Goal: Task Accomplishment & Management: Complete application form

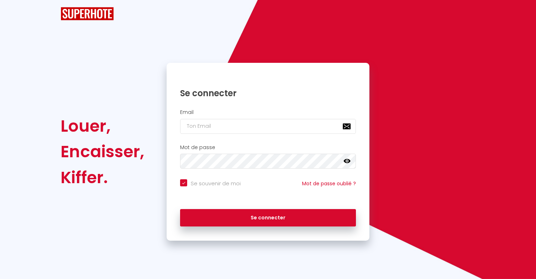
checkbox input "true"
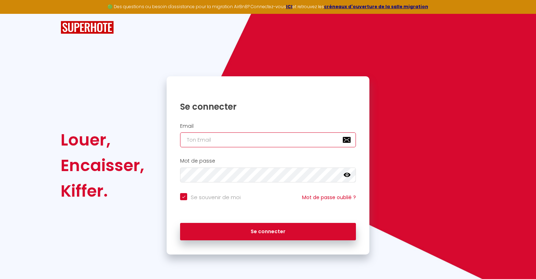
click at [256, 146] on input "email" at bounding box center [268, 139] width 176 height 15
type input "[EMAIL_ADDRESS][DOMAIN_NAME]"
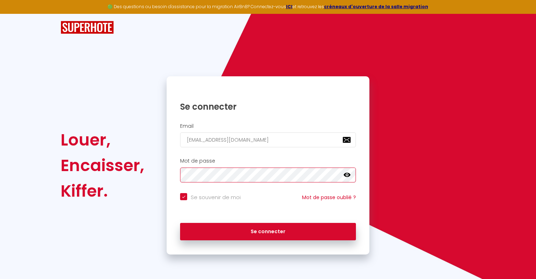
click at [180, 223] on button "Se connecter" at bounding box center [268, 232] width 176 height 18
checkbox input "true"
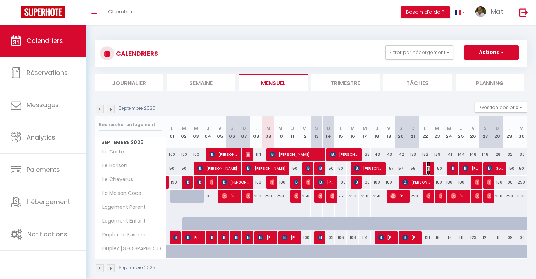
click at [428, 168] on img at bounding box center [430, 168] width 6 height 6
select select "OK"
select select "KO"
select select "0"
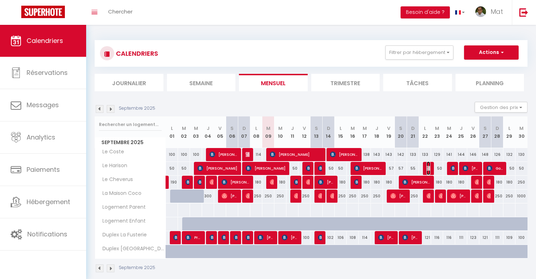
select select "1"
select select
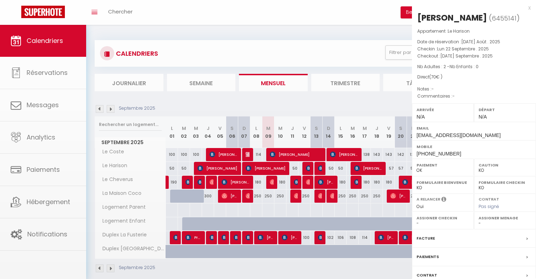
select select "32380"
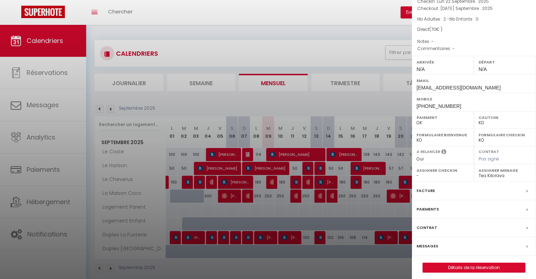
scroll to position [52, 0]
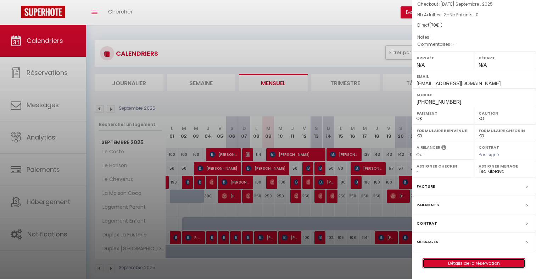
click at [436, 264] on link "Détails de la réservation" at bounding box center [474, 263] width 102 height 9
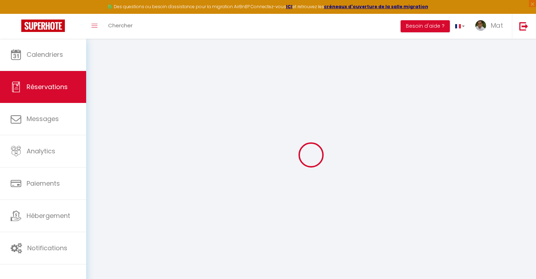
type input "[PERSON_NAME]"
type input "[EMAIL_ADDRESS][DOMAIN_NAME]"
type input "[PHONE_NUMBER]"
select select "FR"
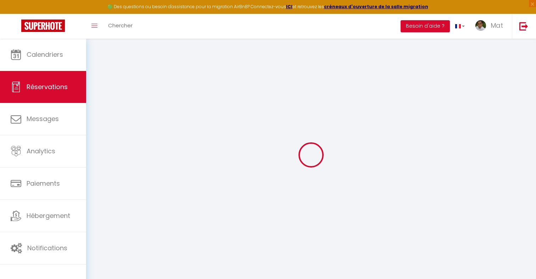
select select "50477"
select select "1"
type input "Lun 22 Septembre 2025"
select select
type input "[DATE] Septembre 2025"
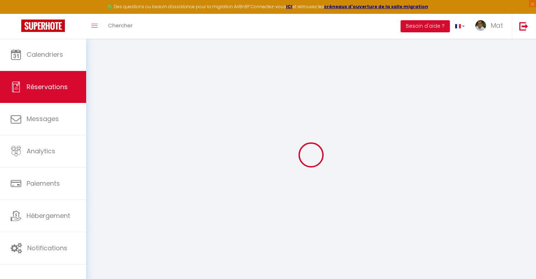
select select
type input "2"
select select "12"
select select
type input "50"
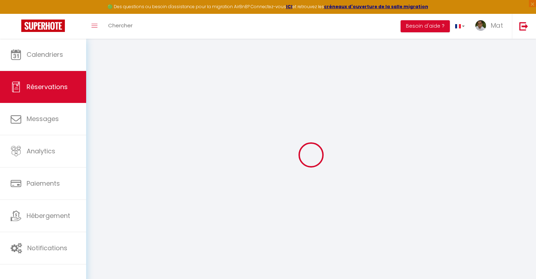
checkbox input "false"
type input "0"
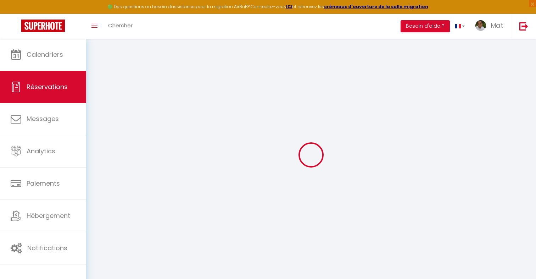
select select
select select "14"
checkbox input "false"
select select
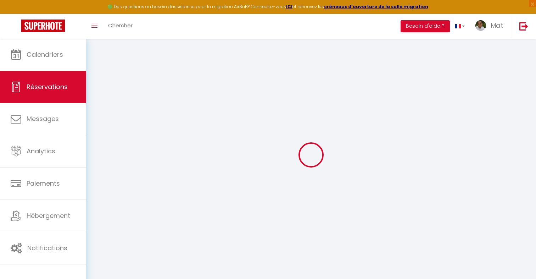
select select
checkbox input "false"
select select
checkbox input "false"
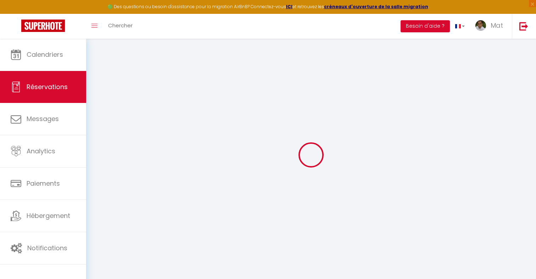
select select
checkbox input "false"
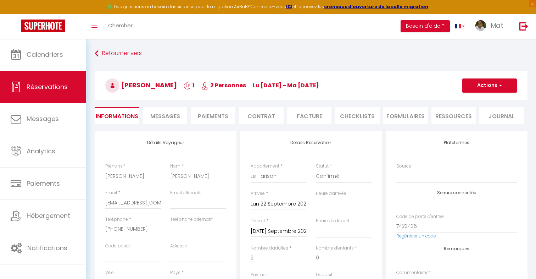
type input "20"
select select
checkbox input "false"
select select
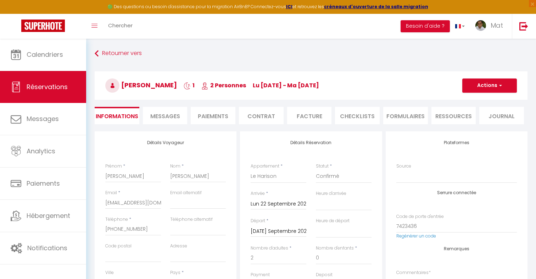
select select
click at [276, 231] on input "[DATE] Septembre 2025" at bounding box center [279, 231] width 56 height 9
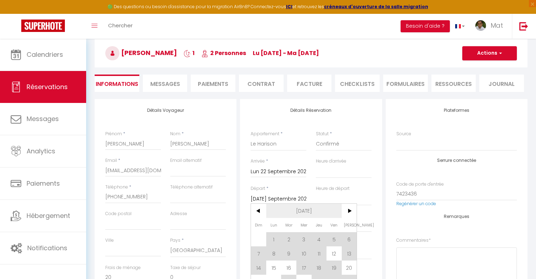
scroll to position [57, 0]
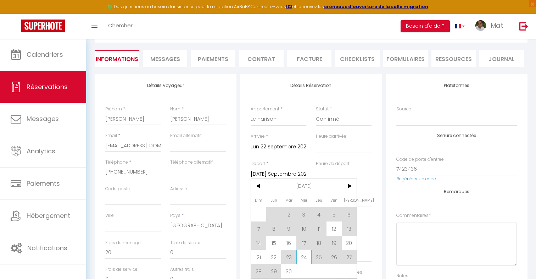
click at [305, 255] on span "24" at bounding box center [304, 257] width 15 height 14
select select
type input "Mer 24 Septembre 2025"
select select
checkbox input "false"
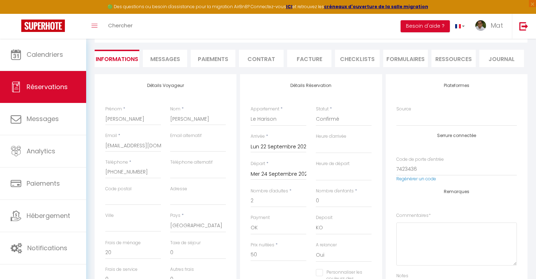
type input "0"
type input "5.32"
select select
type input "107"
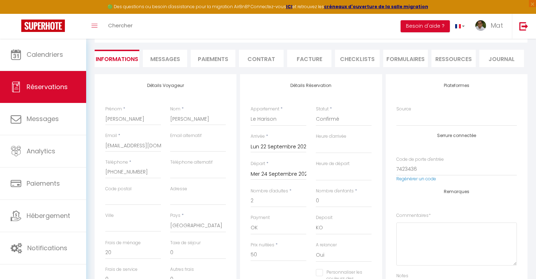
checkbox input "false"
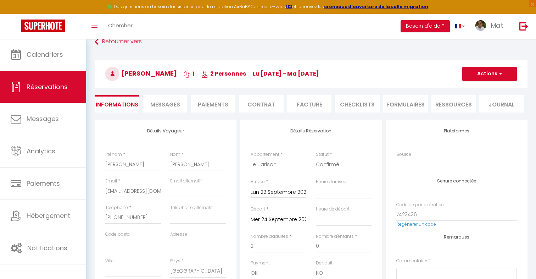
scroll to position [8, 0]
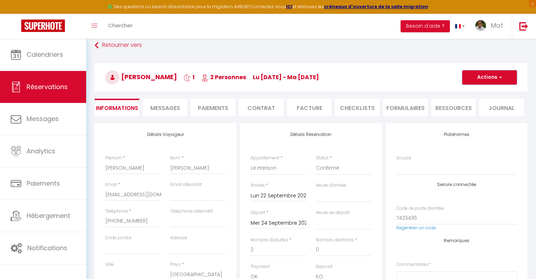
click at [486, 74] on button "Actions" at bounding box center [490, 77] width 55 height 14
click at [472, 91] on link "Enregistrer" at bounding box center [483, 92] width 56 height 9
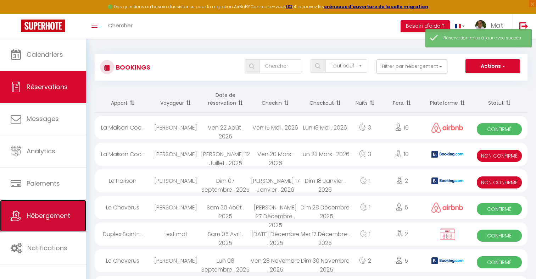
click at [78, 212] on link "Hébergement" at bounding box center [43, 216] width 86 height 32
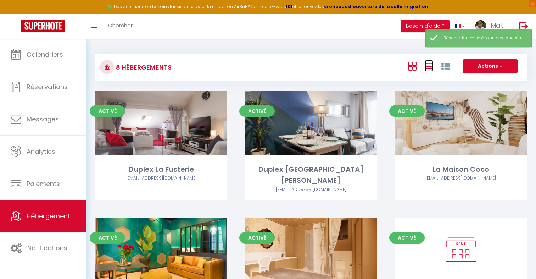
click at [429, 68] on icon at bounding box center [429, 66] width 9 height 9
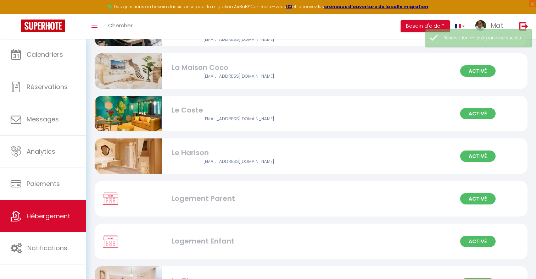
scroll to position [161, 0]
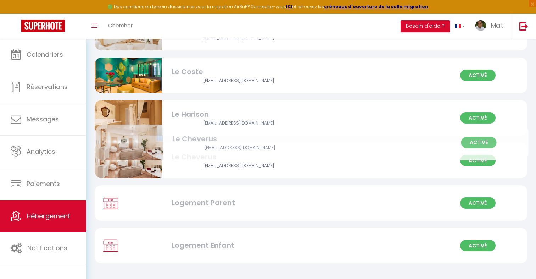
drag, startPoint x: 166, startPoint y: 247, endPoint x: 167, endPoint y: 143, distance: 103.3
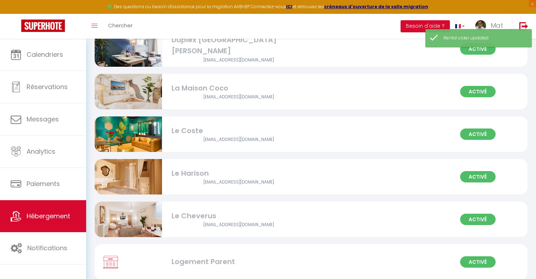
scroll to position [0, 0]
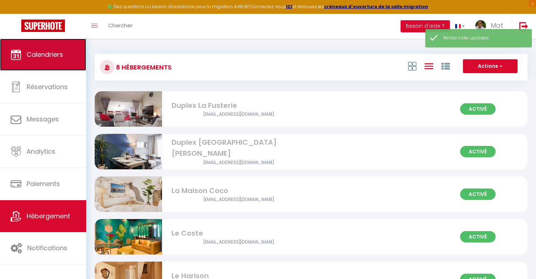
click at [67, 61] on link "Calendriers" at bounding box center [43, 55] width 86 height 32
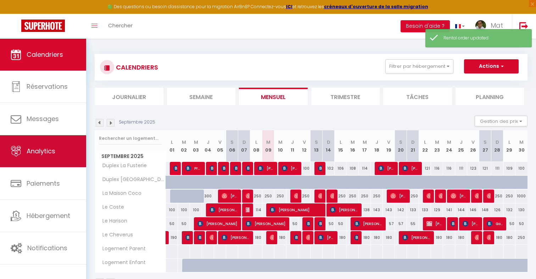
scroll to position [39, 0]
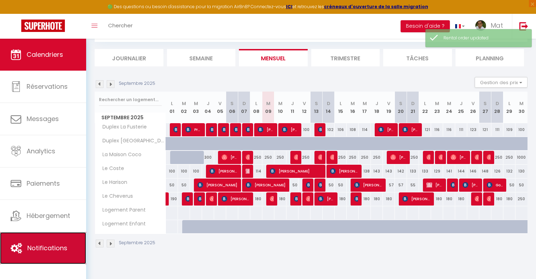
click at [58, 246] on span "Notifications" at bounding box center [47, 247] width 40 height 9
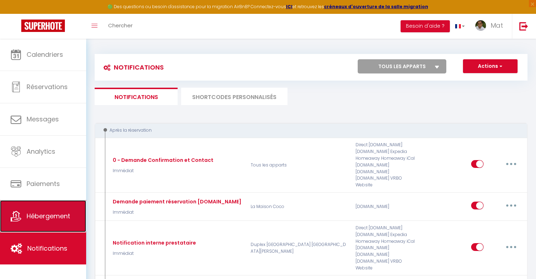
click at [35, 220] on span "Hébergement" at bounding box center [49, 215] width 44 height 9
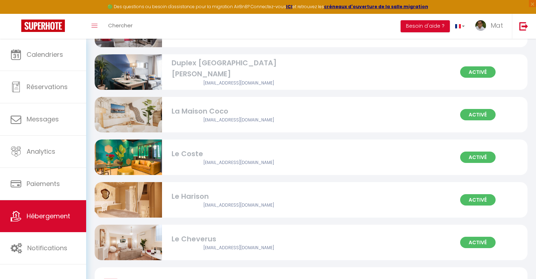
scroll to position [35, 0]
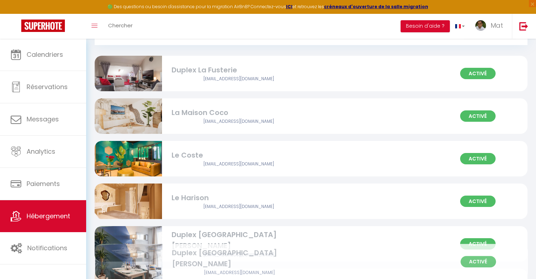
drag, startPoint x: 195, startPoint y: 117, endPoint x: 195, endPoint y: 259, distance: 141.9
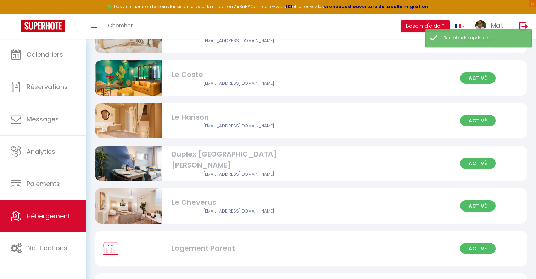
scroll to position [152, 0]
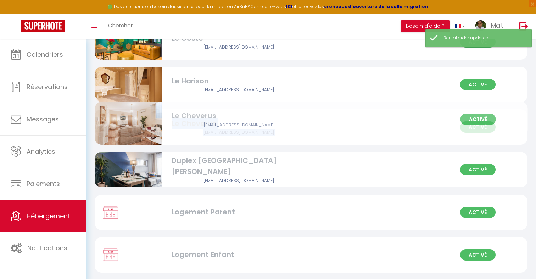
drag, startPoint x: 205, startPoint y: 161, endPoint x: 205, endPoint y: 109, distance: 52.5
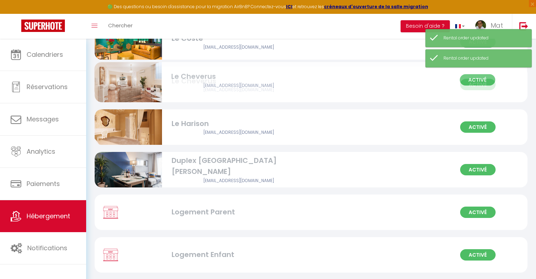
drag, startPoint x: 164, startPoint y: 119, endPoint x: 162, endPoint y: 68, distance: 50.4
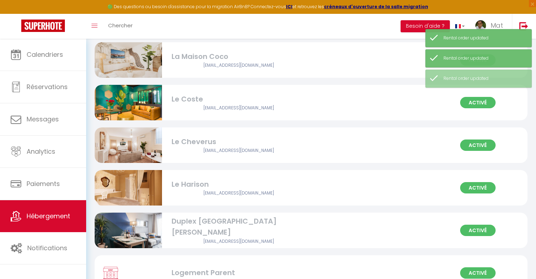
scroll to position [87, 0]
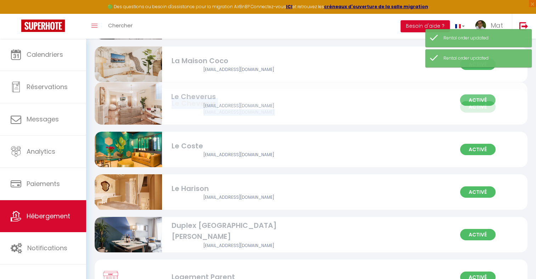
drag, startPoint x: 177, startPoint y: 139, endPoint x: 177, endPoint y: 90, distance: 49.7
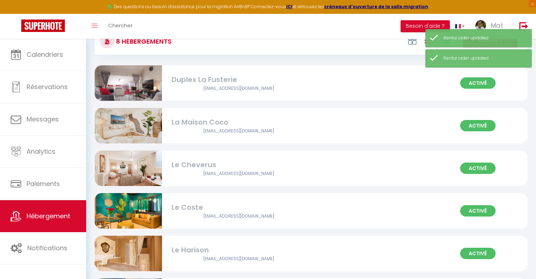
scroll to position [33, 0]
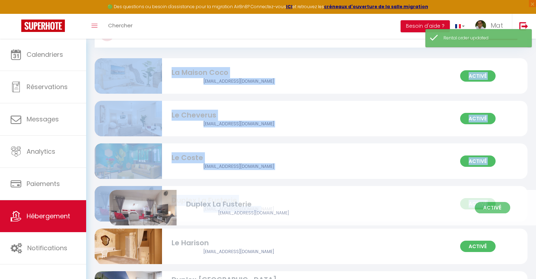
drag, startPoint x: 195, startPoint y: 80, endPoint x: 210, endPoint y: 214, distance: 135.0
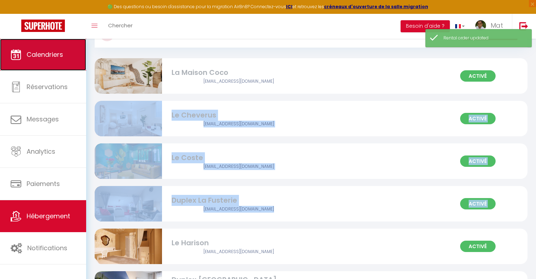
click at [69, 64] on link "Calendriers" at bounding box center [43, 55] width 86 height 32
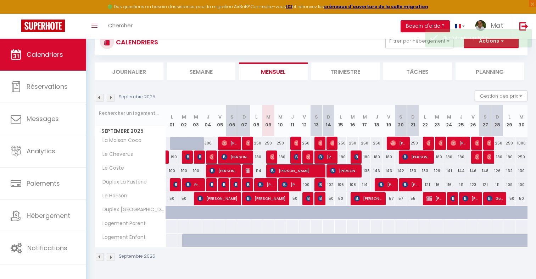
scroll to position [39, 0]
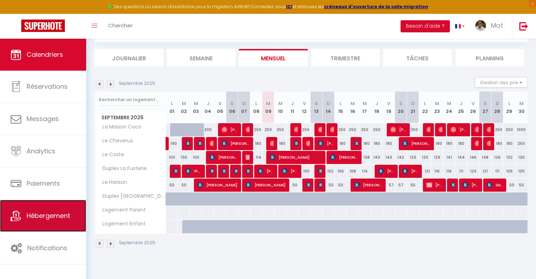
click at [26, 215] on link "Hébergement" at bounding box center [43, 216] width 86 height 32
